Goal: Transaction & Acquisition: Purchase product/service

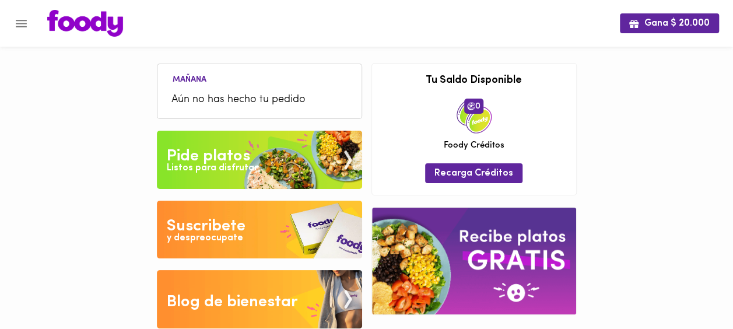
click at [248, 156] on div "Pide platos" at bounding box center [208, 156] width 83 height 23
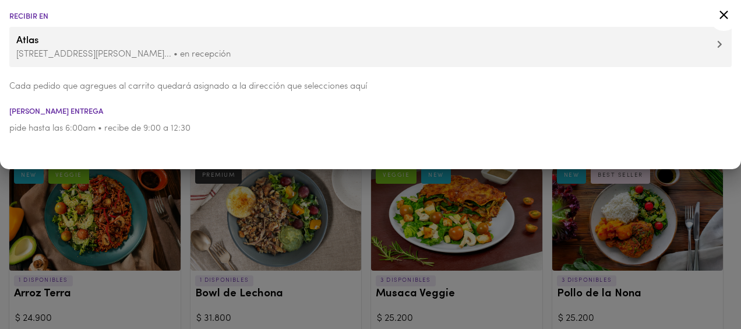
click at [726, 9] on icon at bounding box center [724, 15] width 15 height 15
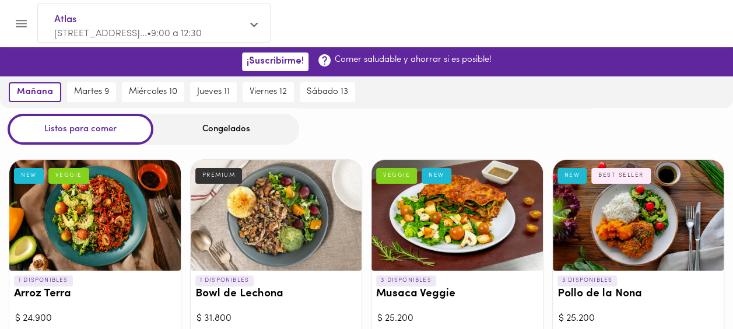
click at [621, 224] on div at bounding box center [638, 215] width 171 height 111
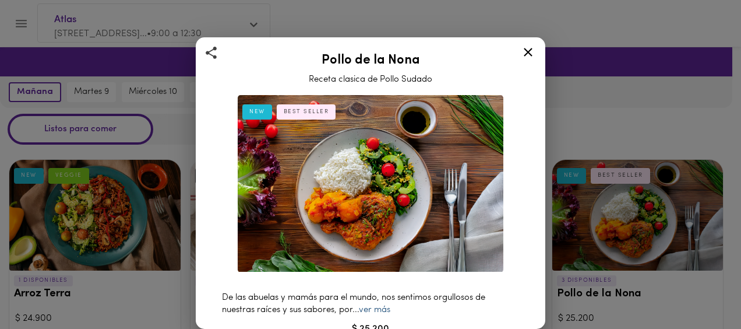
click at [380, 305] on link "ver más" at bounding box center [374, 309] width 31 height 9
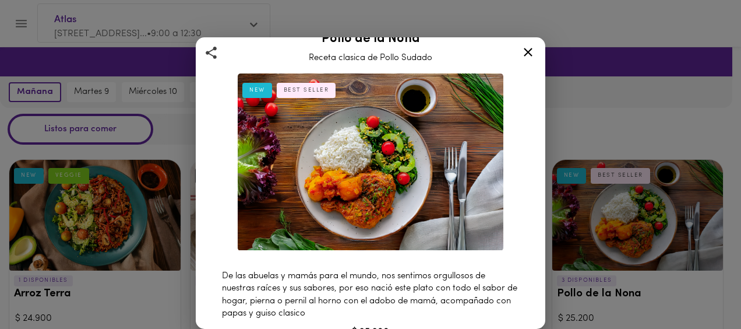
scroll to position [24, 0]
